Goal: Find contact information: Find contact information

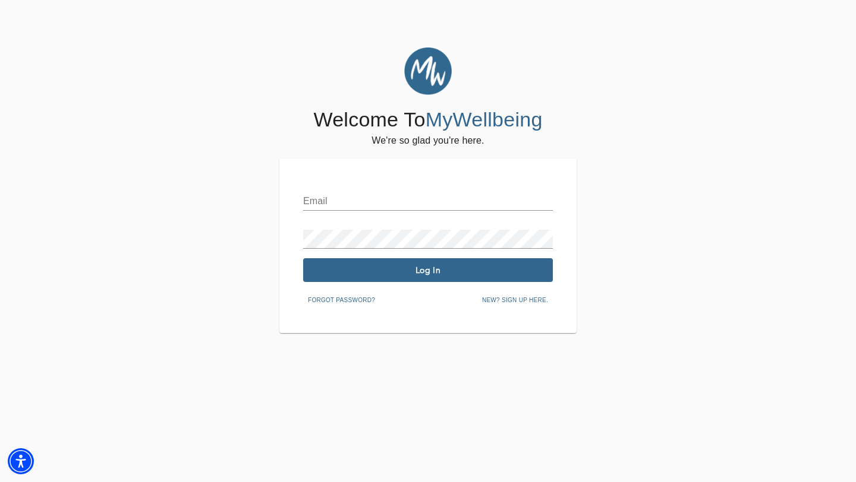
click at [341, 197] on input "text" at bounding box center [428, 201] width 250 height 19
type input "[PERSON_NAME][EMAIL_ADDRESS][PERSON_NAME][DOMAIN_NAME]"
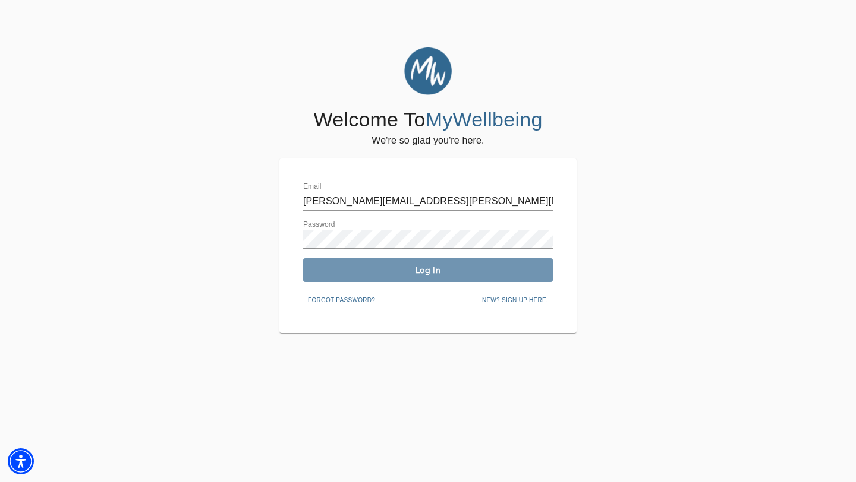
click at [430, 267] on span "Log In" at bounding box center [428, 270] width 240 height 11
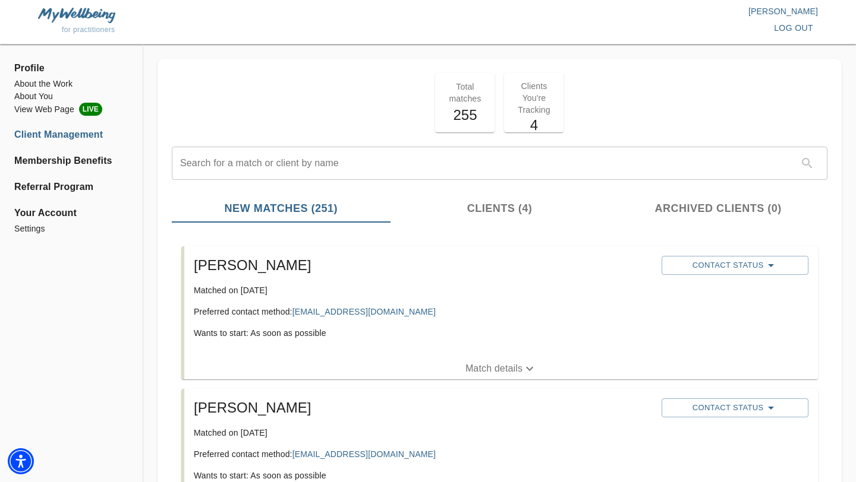
click at [488, 375] on p "Match details" at bounding box center [493, 369] width 57 height 14
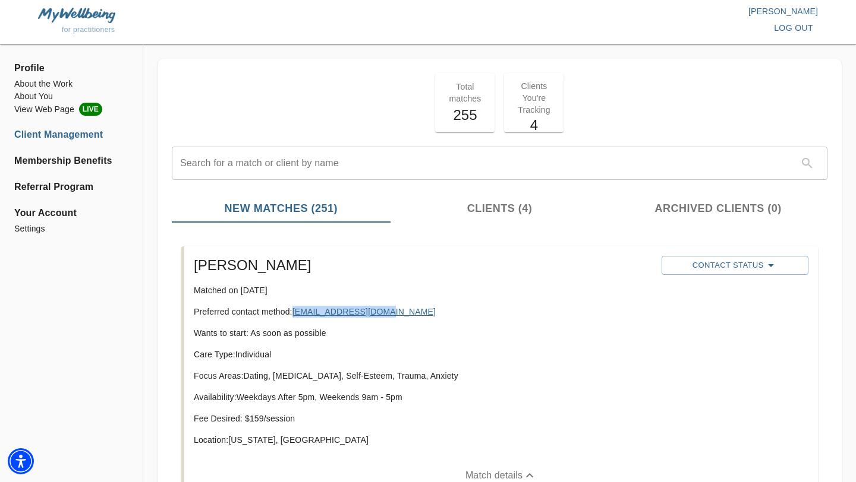
drag, startPoint x: 387, startPoint y: 314, endPoint x: 294, endPoint y: 315, distance: 93.3
click at [294, 315] on p "Preferred contact method: [EMAIL_ADDRESS][DOMAIN_NAME]" at bounding box center [423, 312] width 458 height 12
copy link "[EMAIL_ADDRESS][DOMAIN_NAME]"
